Goal: Task Accomplishment & Management: Manage account settings

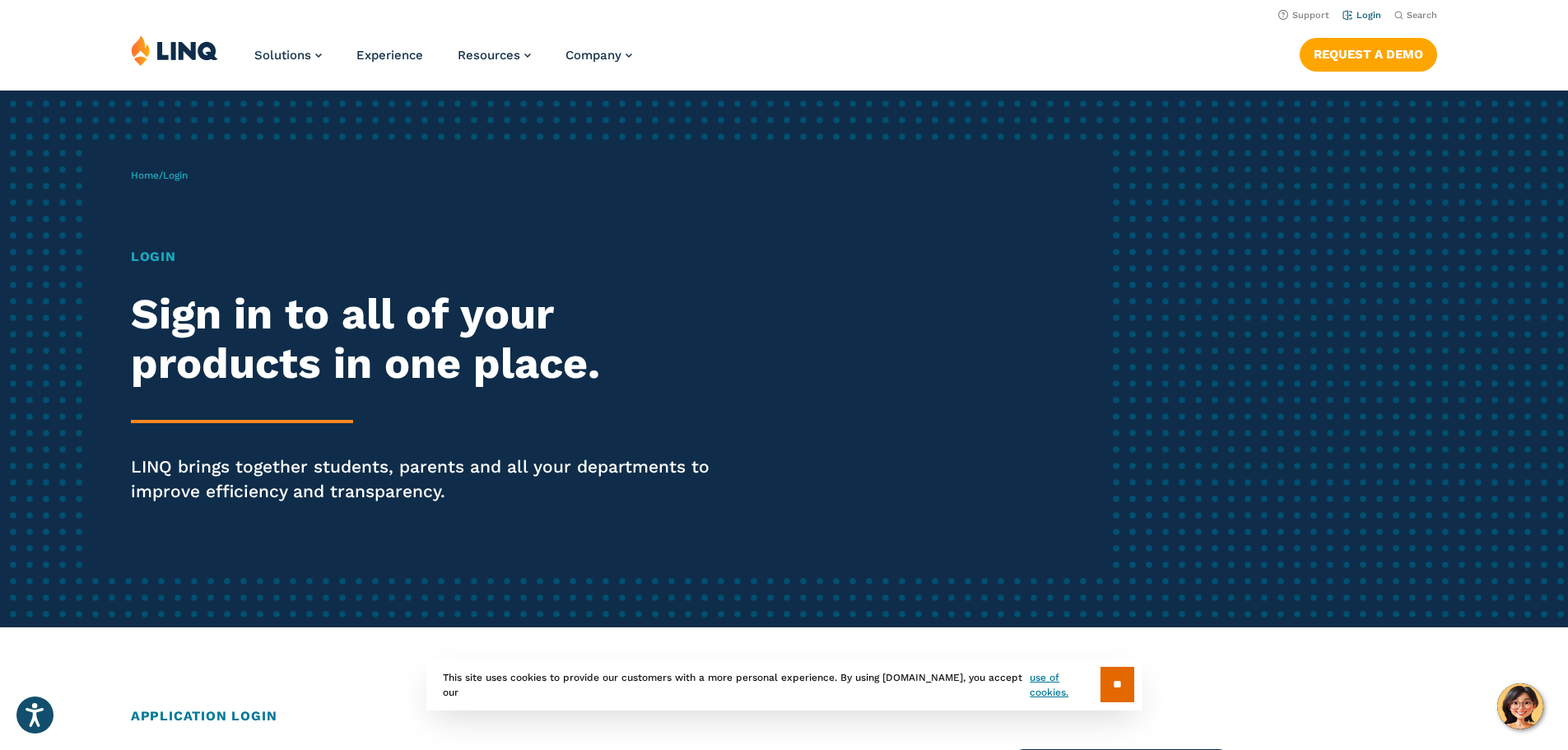
click at [1358, 17] on link "Login" at bounding box center [1362, 14] width 39 height 11
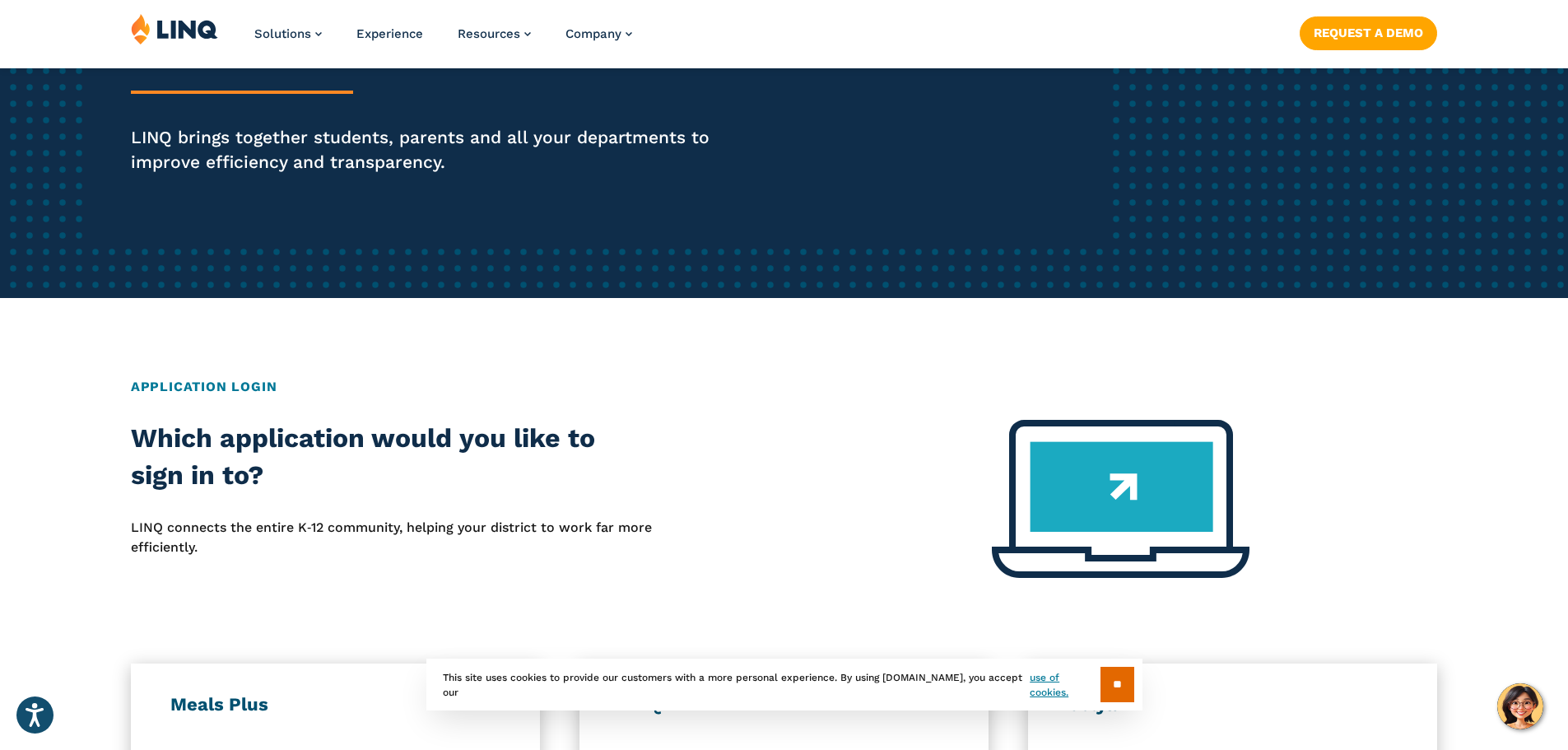
click at [1101, 678] on input "**" at bounding box center [1117, 684] width 33 height 35
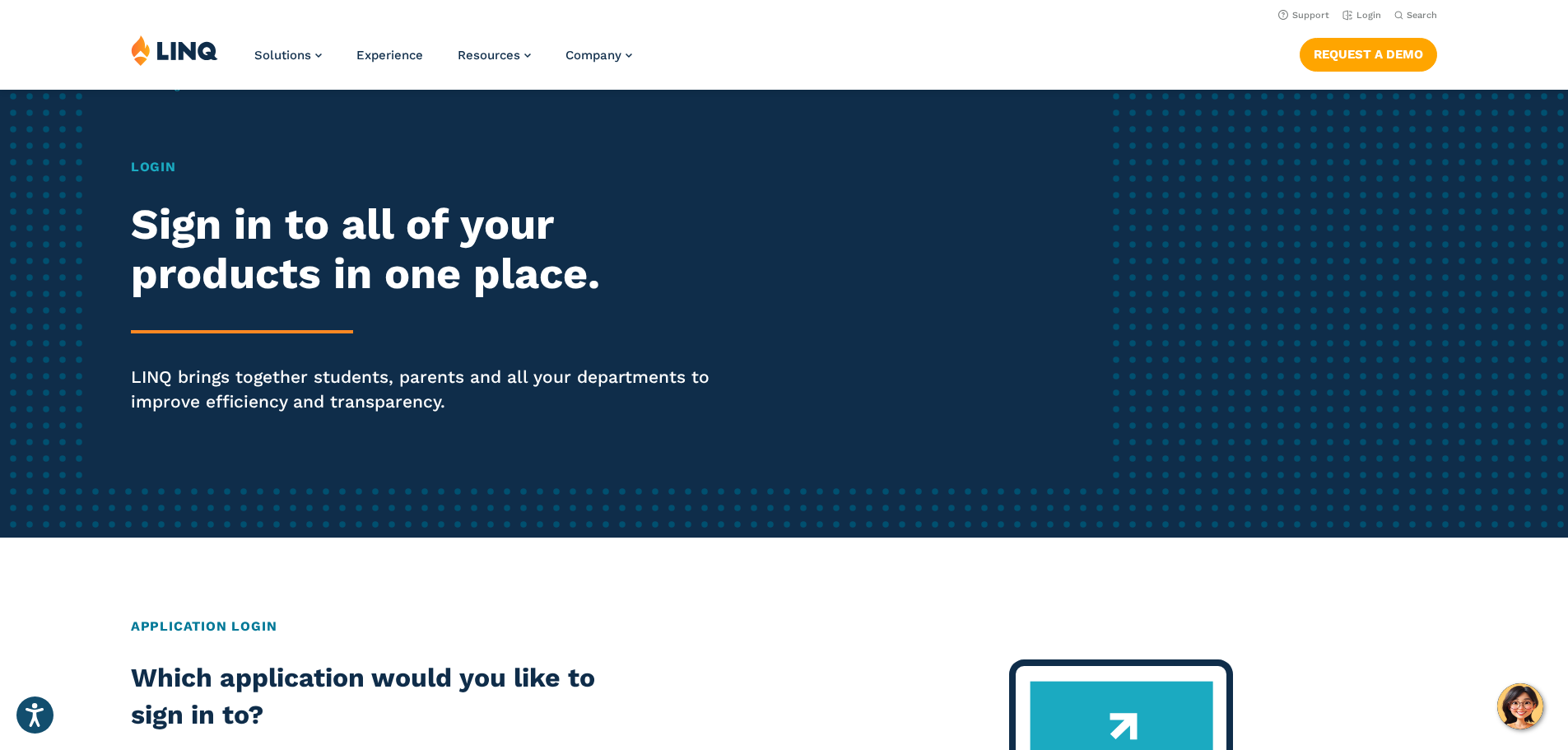
scroll to position [0, 0]
